Goal: Task Accomplishment & Management: Complete application form

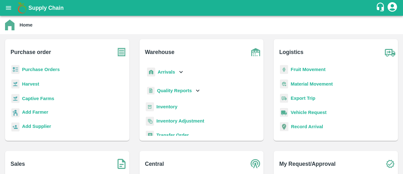
click at [52, 68] on b "Purchase Orders" at bounding box center [41, 69] width 38 height 5
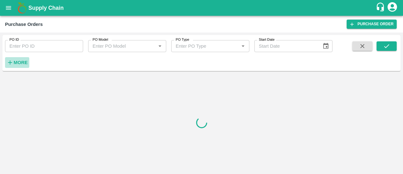
click at [27, 60] on strong "More" at bounding box center [21, 62] width 14 height 5
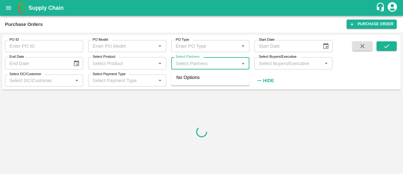
click at [212, 61] on input "Select Partners" at bounding box center [205, 63] width 64 height 8
type input "narayana"
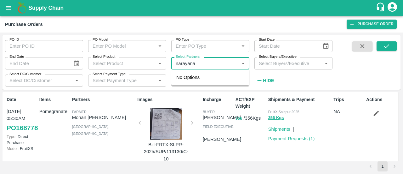
click at [212, 61] on input "Select Partners" at bounding box center [205, 63] width 64 height 8
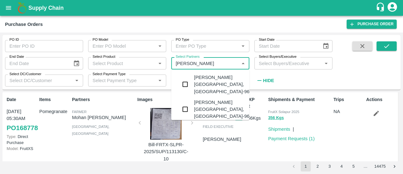
type input "[PERSON_NAME]"
click at [215, 61] on input "Select Partners" at bounding box center [205, 63] width 64 height 8
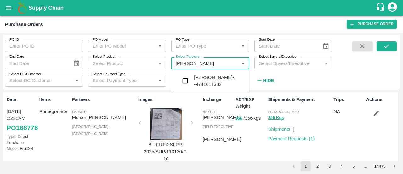
type input "swamy kiran"
click at [215, 91] on ul "[PERSON_NAME]-, -9741611333" at bounding box center [210, 80] width 78 height 23
click at [217, 85] on div "[PERSON_NAME]-, -9741611333" at bounding box center [219, 81] width 50 height 14
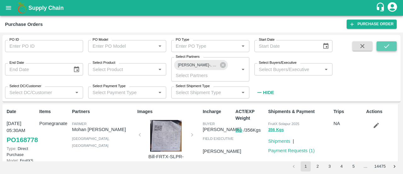
click at [389, 46] on icon "submit" at bounding box center [387, 46] width 7 height 7
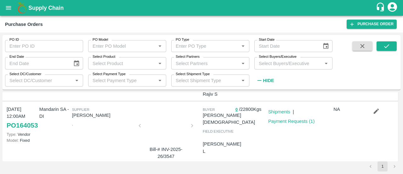
scroll to position [50, 0]
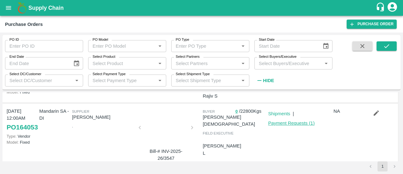
click at [273, 125] on link "Payment Requests ( 1 )" at bounding box center [292, 122] width 47 height 5
